Goal: Information Seeking & Learning: Learn about a topic

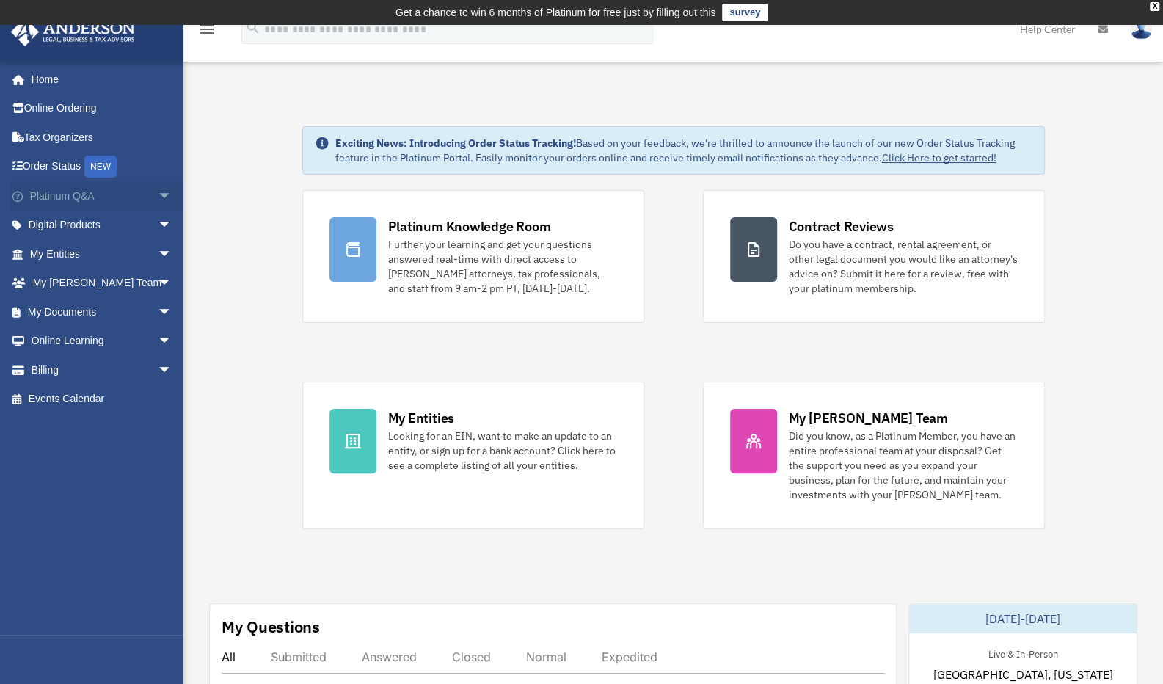
click at [158, 196] on span "arrow_drop_down" at bounding box center [172, 196] width 29 height 30
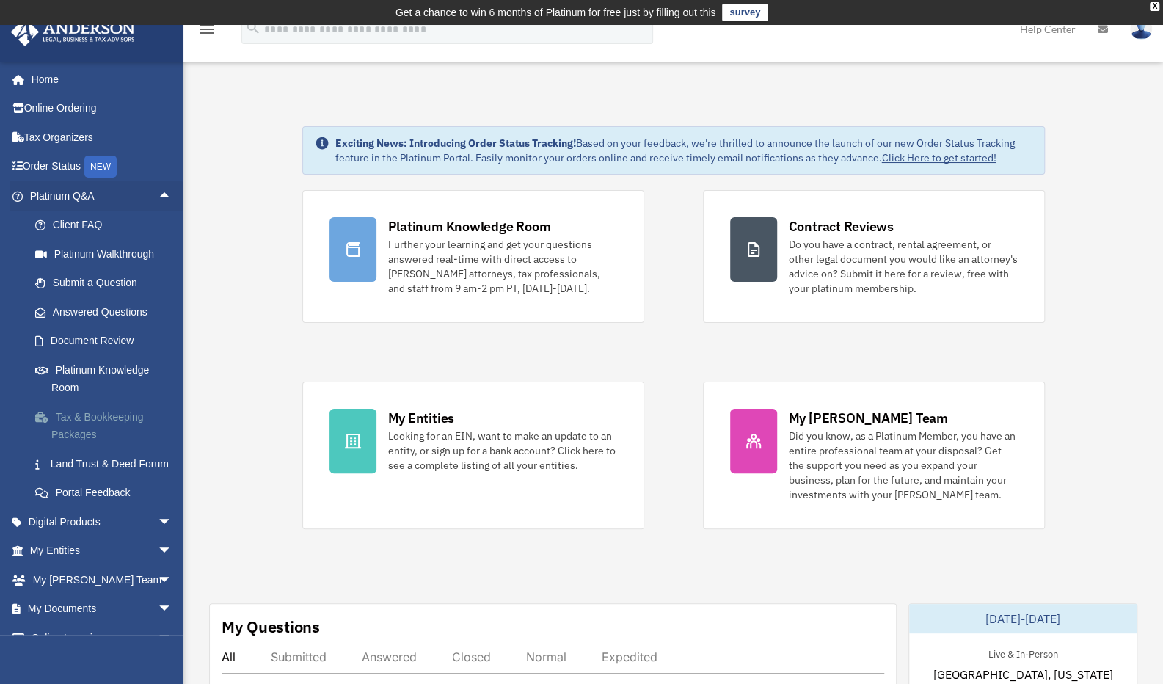
click at [101, 420] on link "Tax & Bookkeeping Packages" at bounding box center [108, 425] width 174 height 47
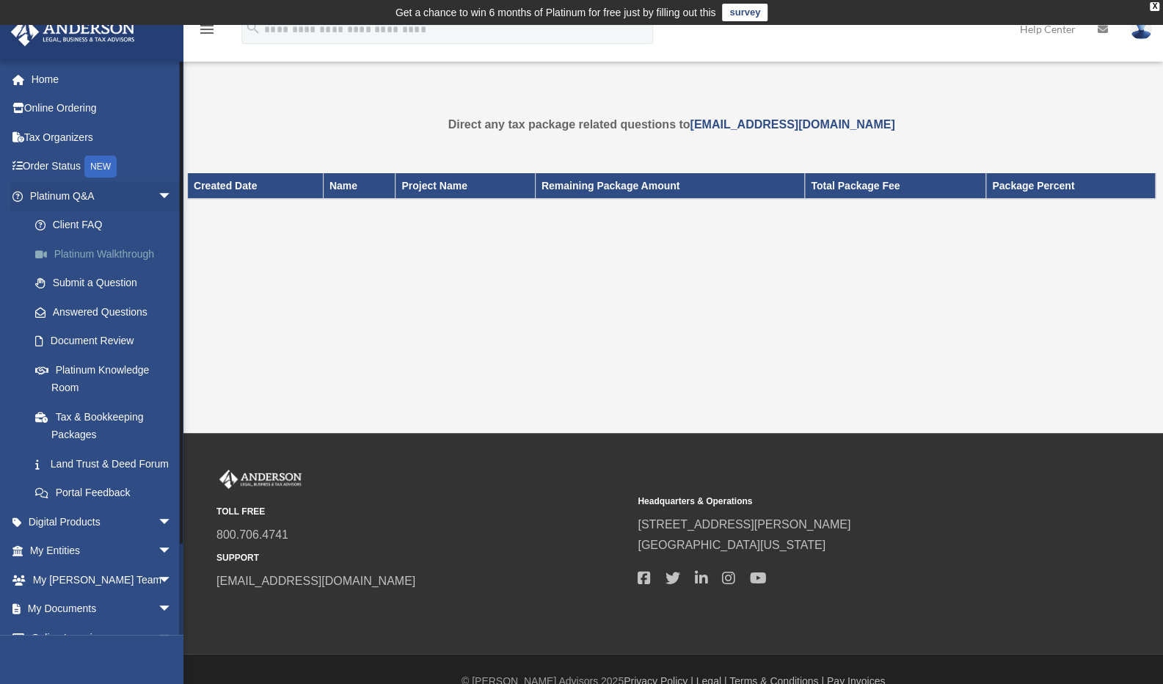
click at [115, 255] on link "Platinum Walkthrough" at bounding box center [108, 253] width 174 height 29
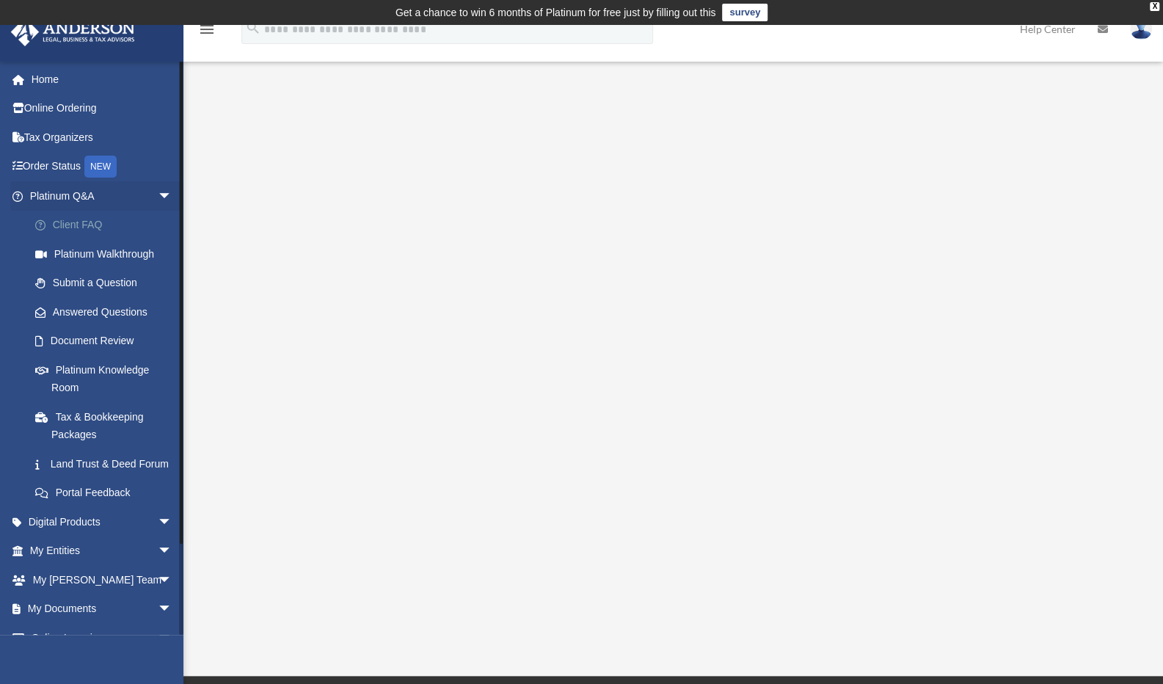
click at [100, 224] on link "Client FAQ" at bounding box center [108, 225] width 174 height 29
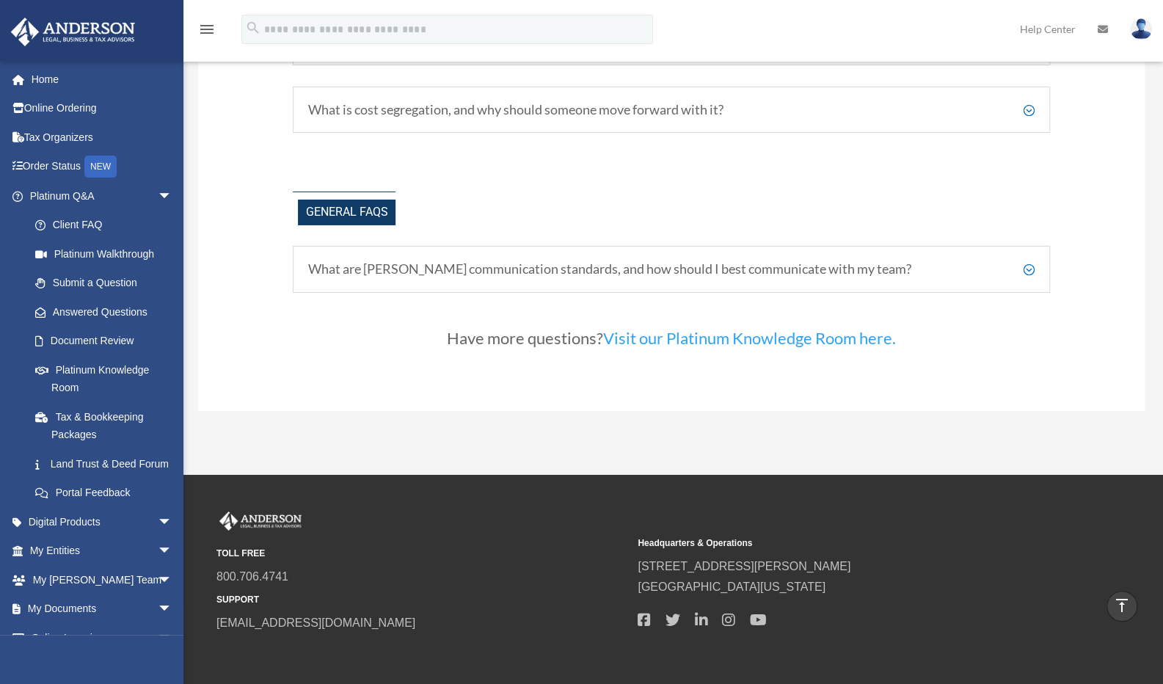
scroll to position [3120, 0]
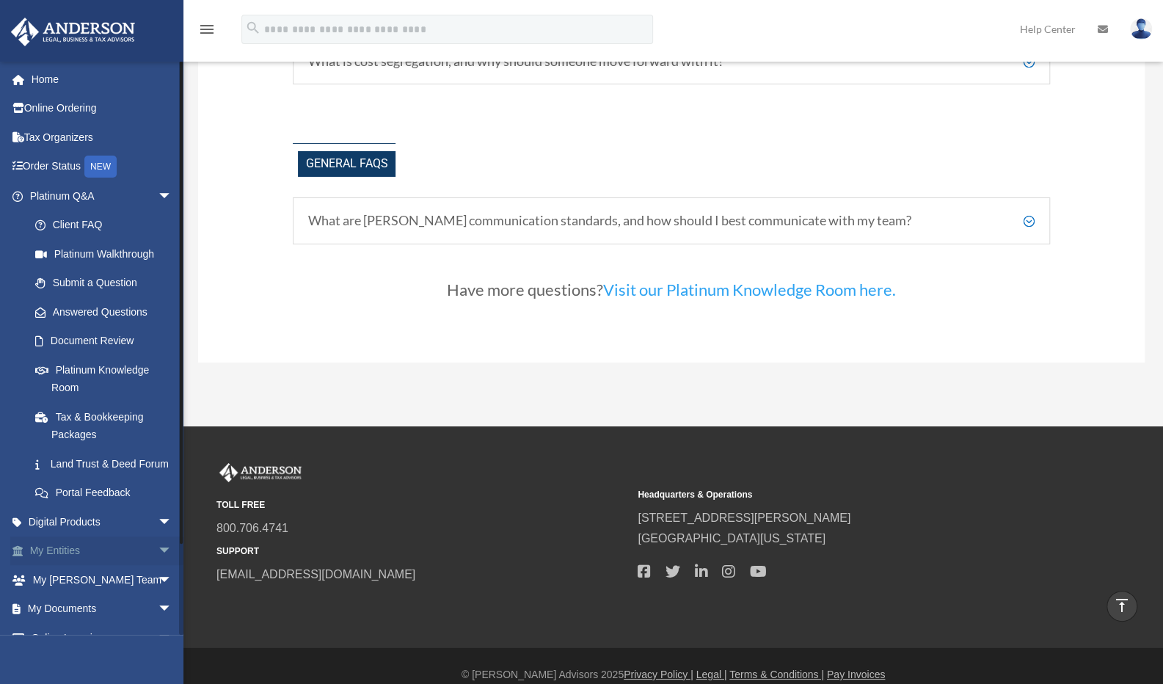
click at [158, 566] on span "arrow_drop_down" at bounding box center [172, 551] width 29 height 30
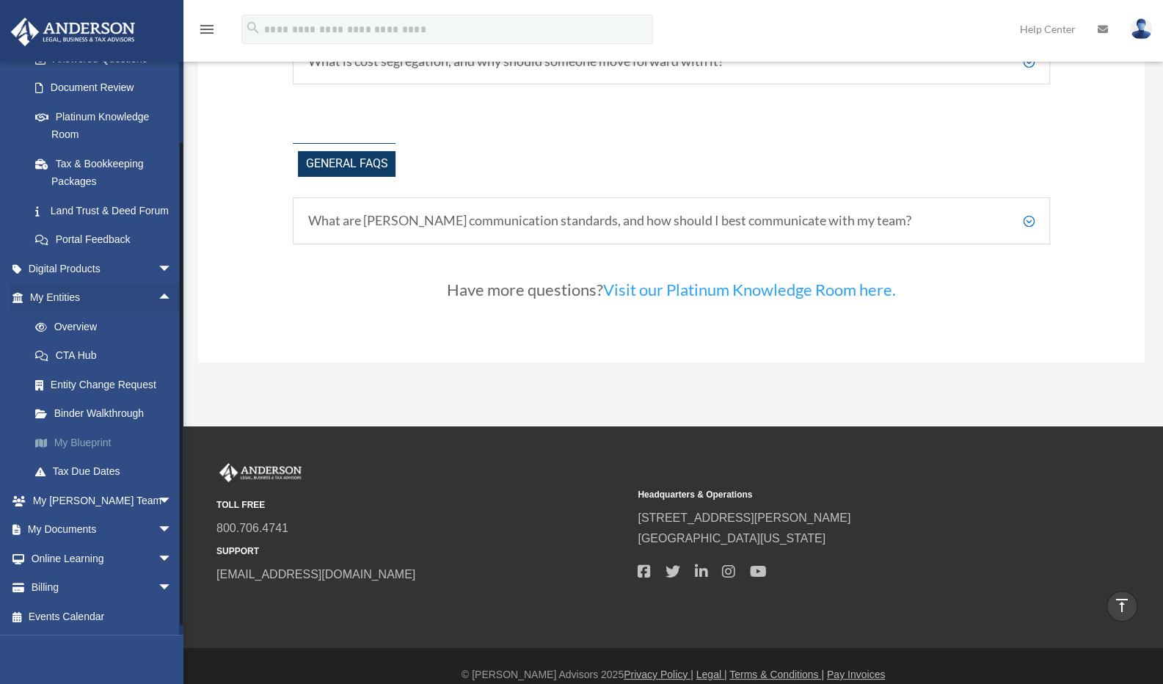
scroll to position [270, 0]
click at [94, 440] on link "My Blueprint" at bounding box center [108, 442] width 174 height 29
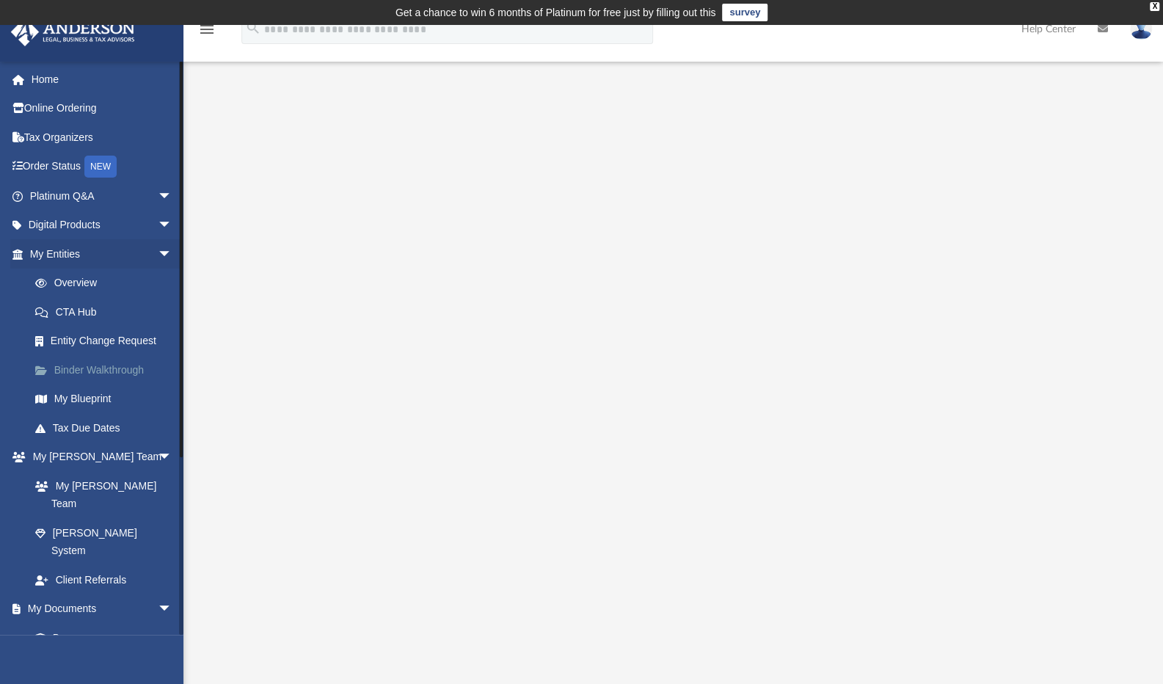
click at [129, 372] on link "Binder Walkthrough" at bounding box center [108, 369] width 174 height 29
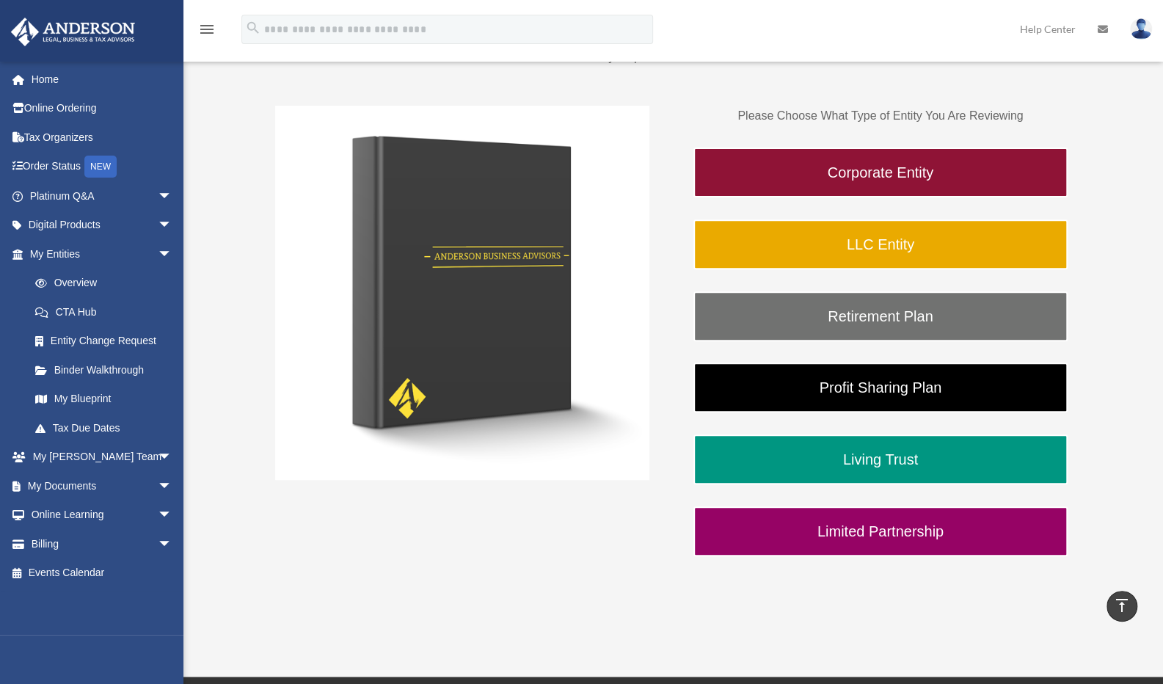
scroll to position [220, 0]
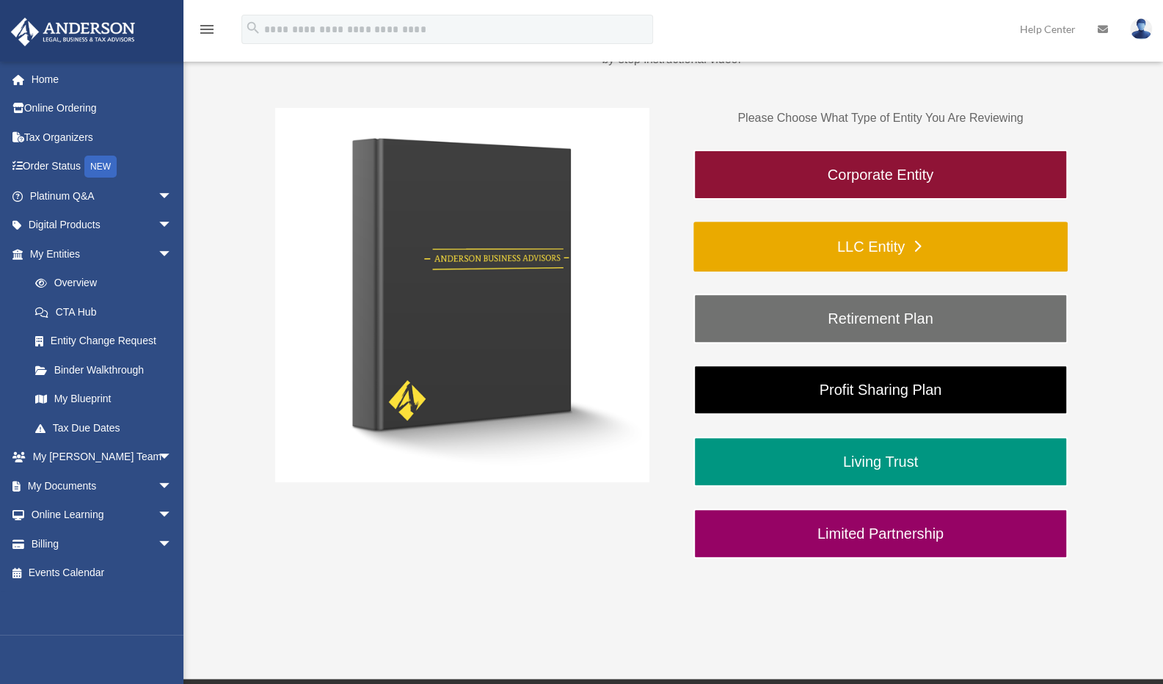
click at [839, 246] on link "LLC Entity" at bounding box center [880, 247] width 374 height 50
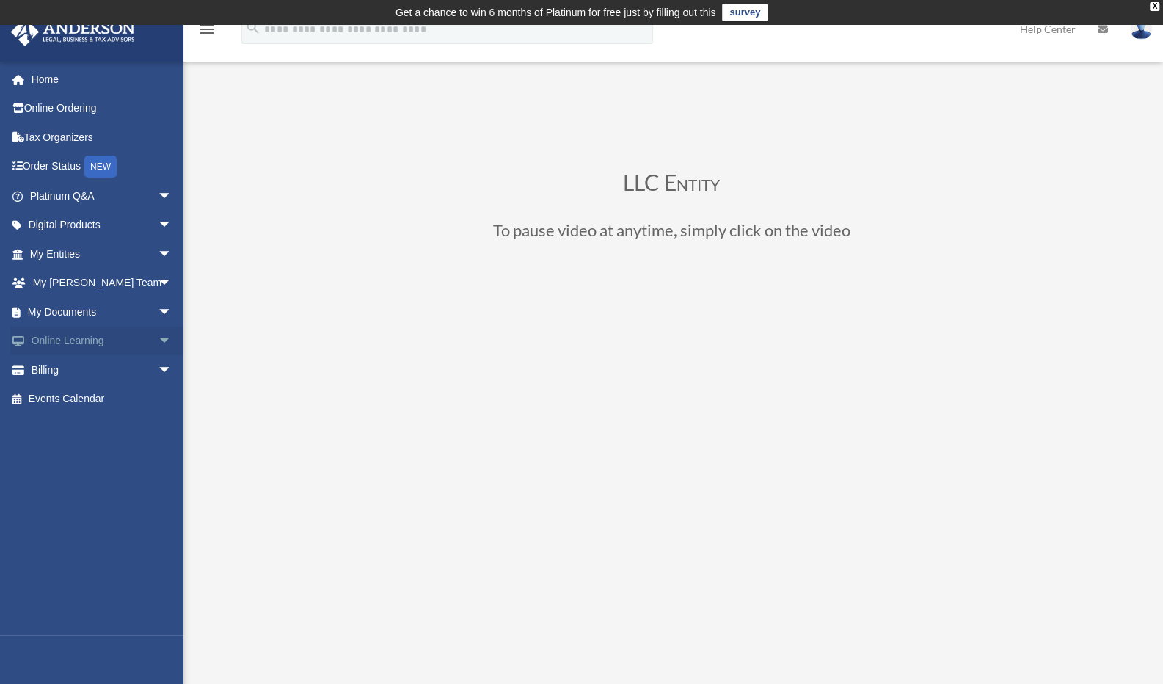
click at [158, 343] on span "arrow_drop_down" at bounding box center [172, 341] width 29 height 30
click at [82, 369] on link "Courses" at bounding box center [108, 369] width 174 height 29
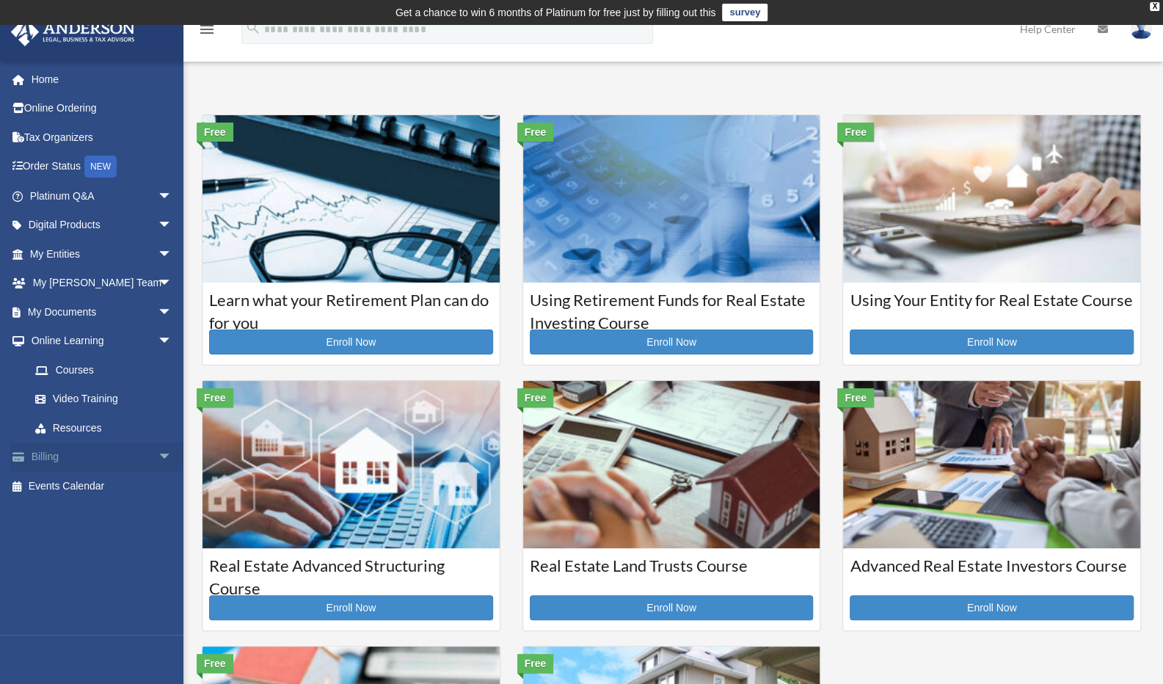
click at [158, 456] on span "arrow_drop_down" at bounding box center [172, 457] width 29 height 30
click at [158, 312] on span "arrow_drop_down" at bounding box center [172, 312] width 29 height 30
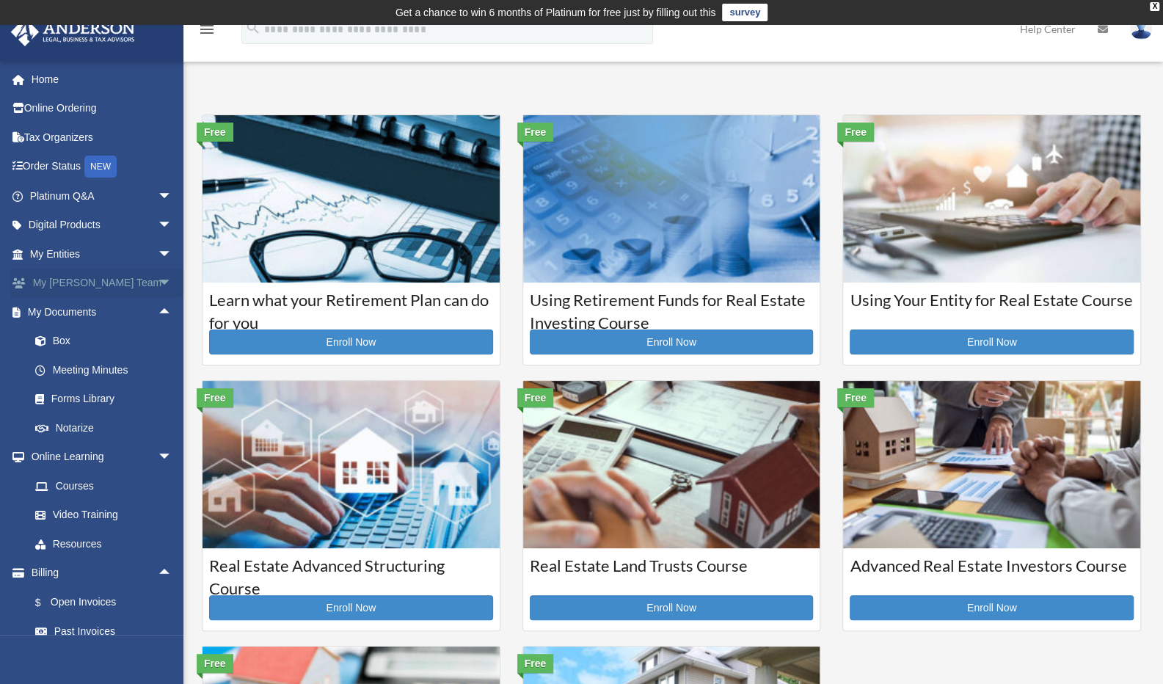
click at [158, 280] on span "arrow_drop_down" at bounding box center [172, 283] width 29 height 30
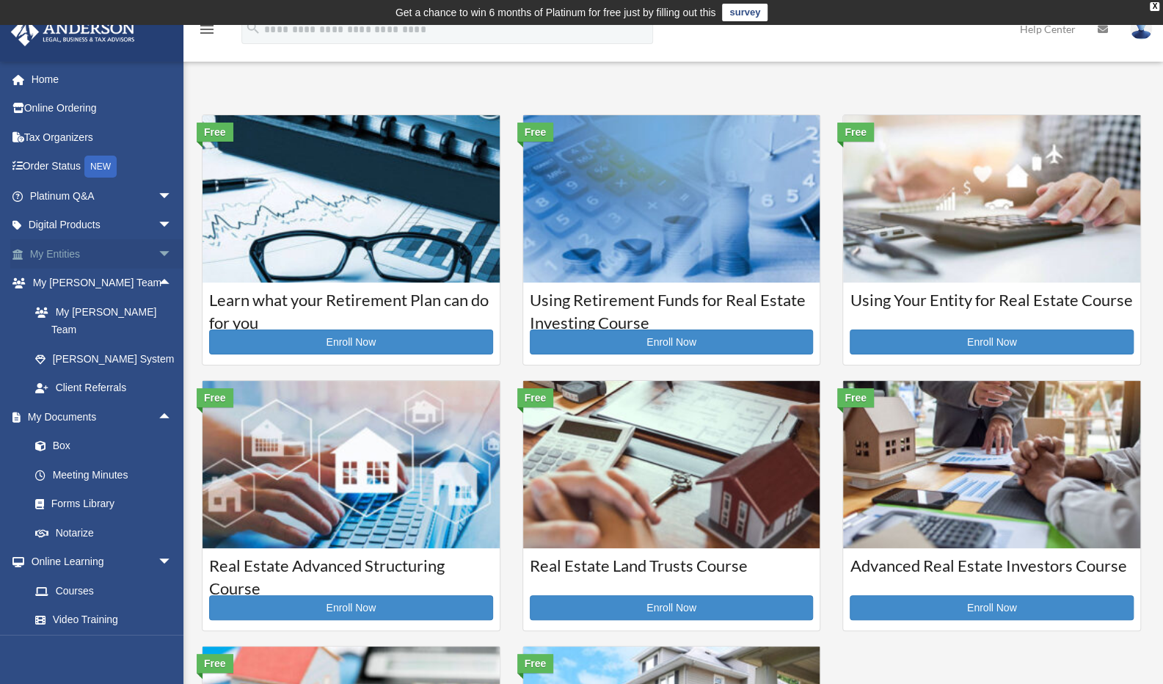
click at [158, 254] on span "arrow_drop_down" at bounding box center [172, 254] width 29 height 30
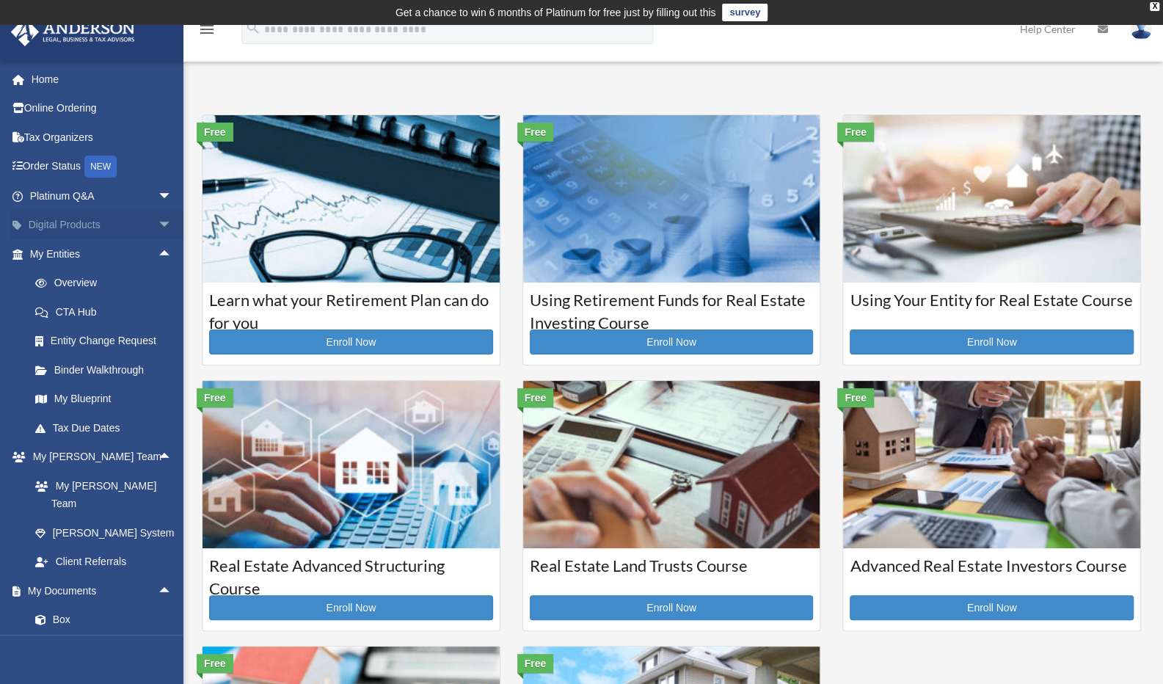
click at [158, 226] on span "arrow_drop_down" at bounding box center [172, 226] width 29 height 30
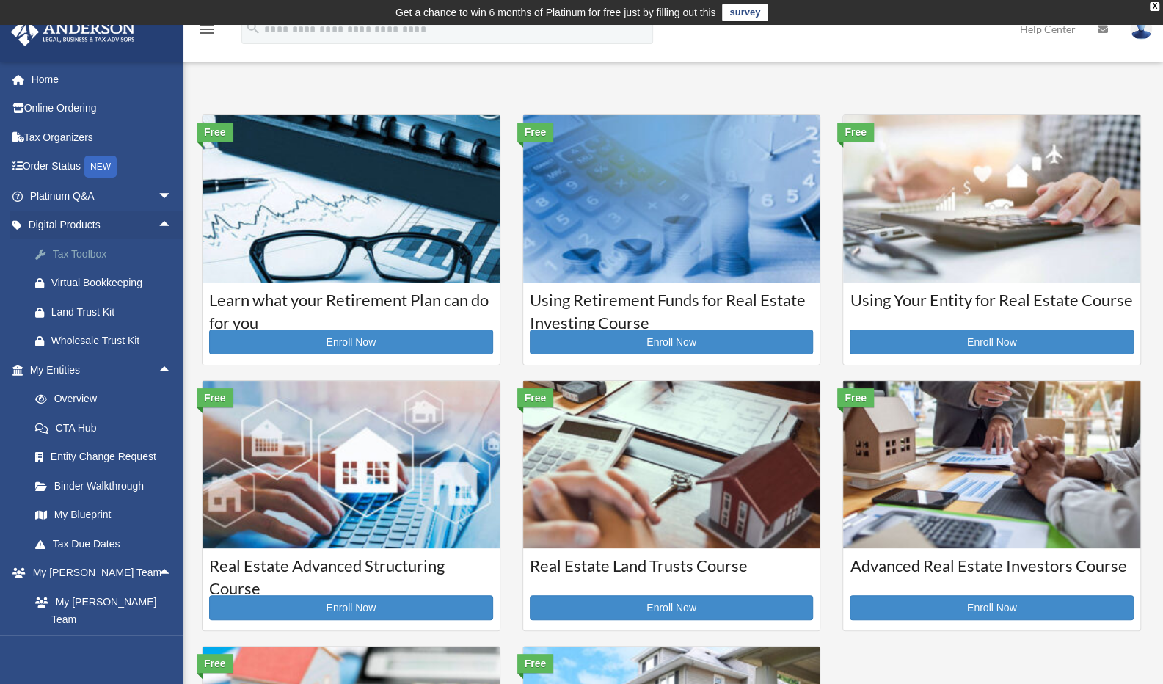
click at [92, 251] on div "Tax Toolbox" at bounding box center [113, 254] width 125 height 18
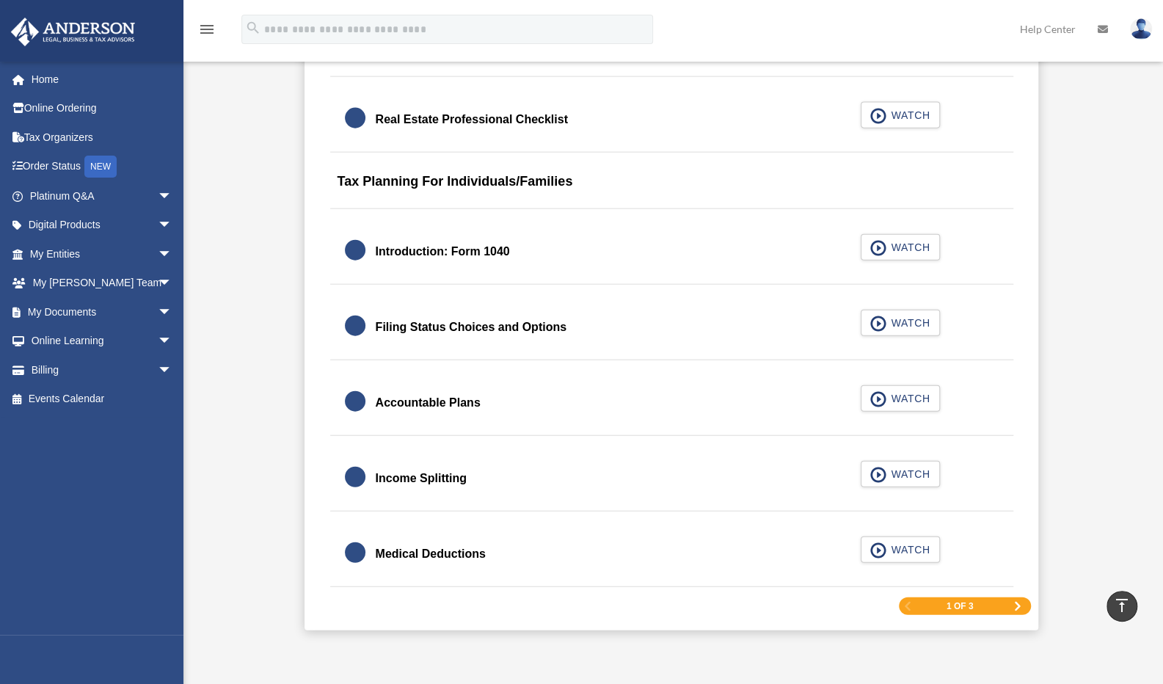
scroll to position [2054, 0]
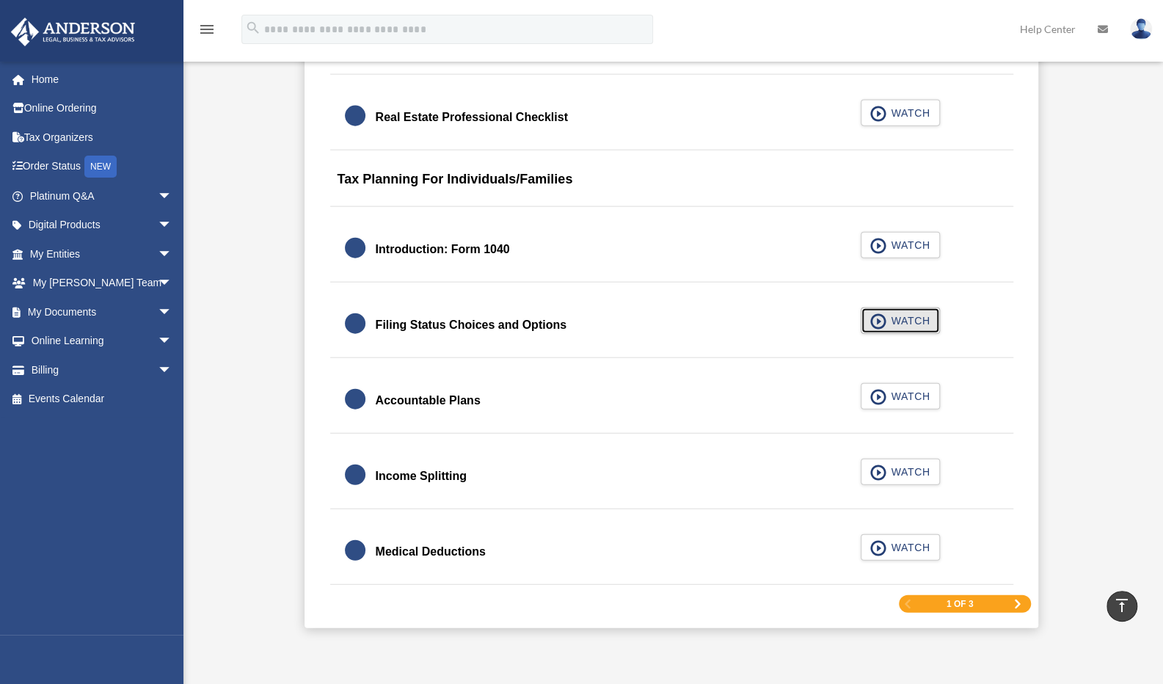
click at [883, 318] on span "button" at bounding box center [878, 321] width 17 height 16
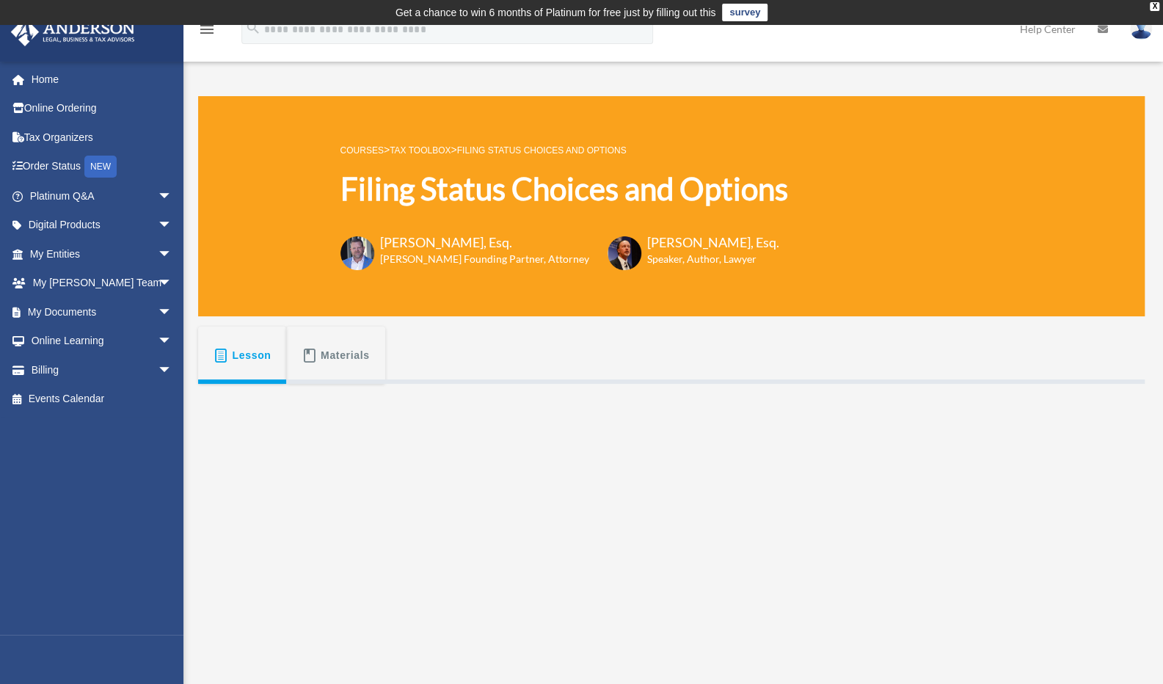
click at [441, 148] on link "Tax Toolbox" at bounding box center [419, 150] width 61 height 10
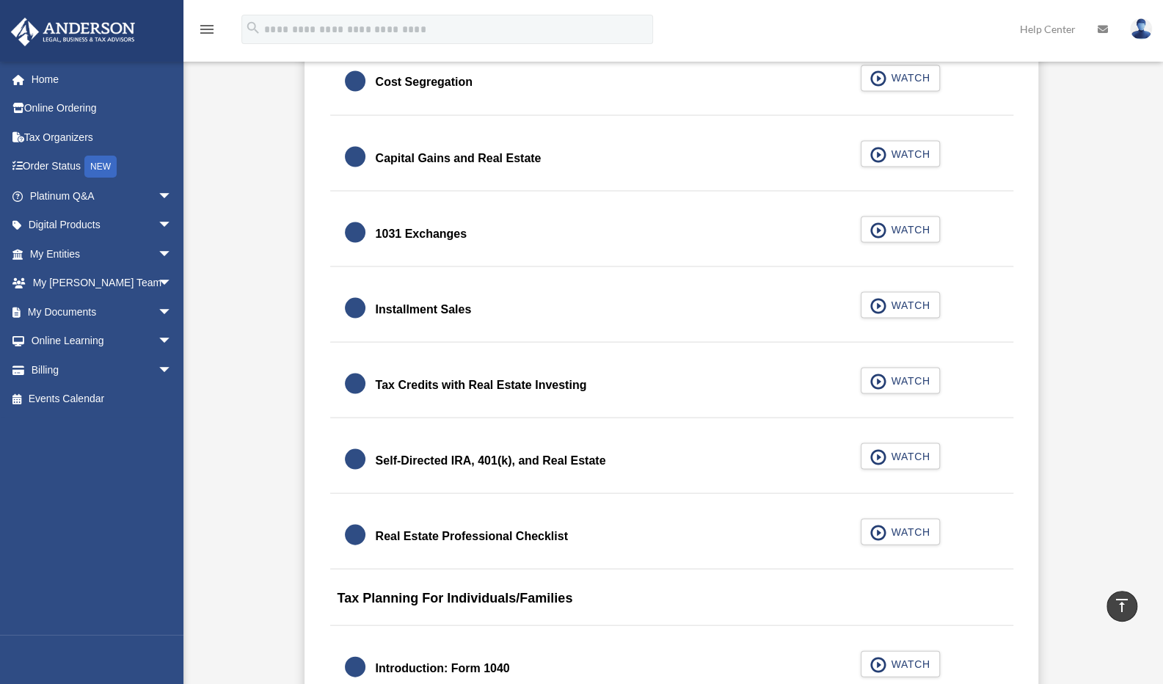
scroll to position [1624, 0]
